Goal: Task Accomplishment & Management: Use online tool/utility

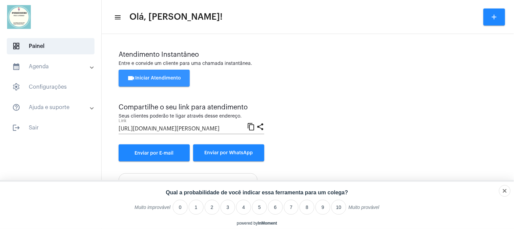
click at [164, 75] on button "videocam Iniciar Atendimento" at bounding box center [154, 78] width 71 height 17
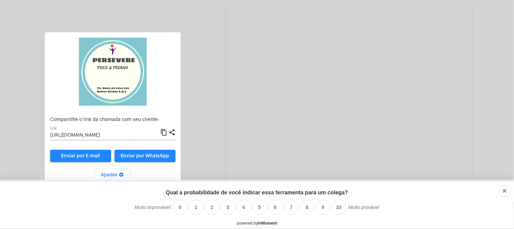
click at [211, 132] on div "Aguardando cliente acessar a chamada Ajustes settings Compartilhe o link da cha…" at bounding box center [257, 101] width 513 height 201
click at [494, 192] on div "descartar" at bounding box center [496, 190] width 20 height 5
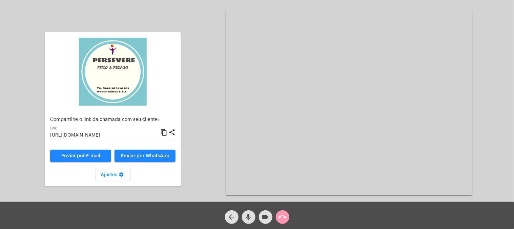
click at [163, 132] on mat-icon "content_copy" at bounding box center [163, 132] width 7 height 8
click at [164, 134] on mat-icon "content_copy" at bounding box center [163, 132] width 7 height 8
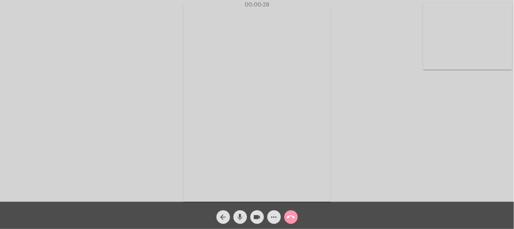
click at [291, 215] on mat-icon "call_end" at bounding box center [291, 217] width 8 height 8
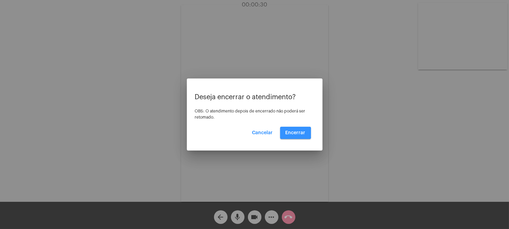
click at [294, 133] on span "Encerrar" at bounding box center [295, 132] width 20 height 5
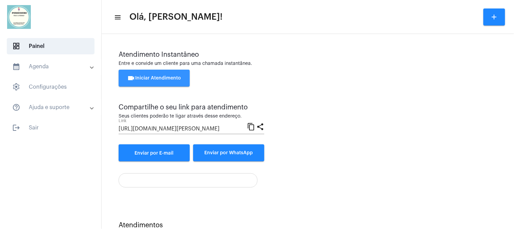
click at [169, 74] on button "videocam Iniciar Atendimento" at bounding box center [154, 78] width 71 height 17
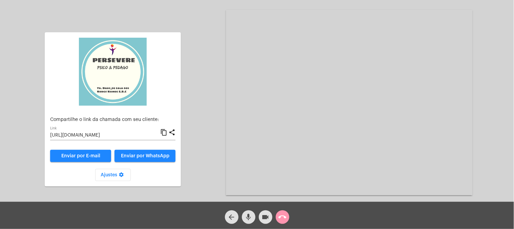
click at [214, 132] on div "Aguardando cliente acessar a chamada Ajustes settings Compartilhe o link da cha…" at bounding box center [257, 101] width 513 height 201
click at [164, 130] on mat-icon "content_copy" at bounding box center [163, 132] width 7 height 8
